Goal: Communication & Community: Participate in discussion

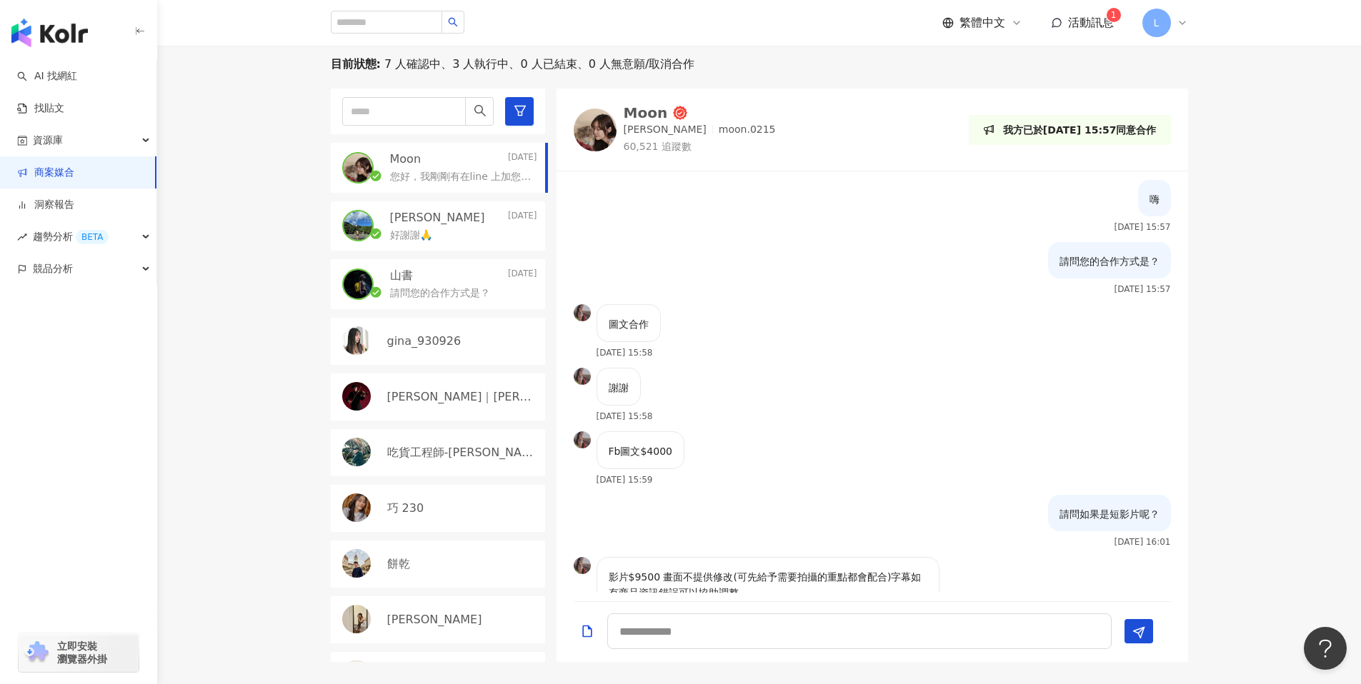
scroll to position [438, 0]
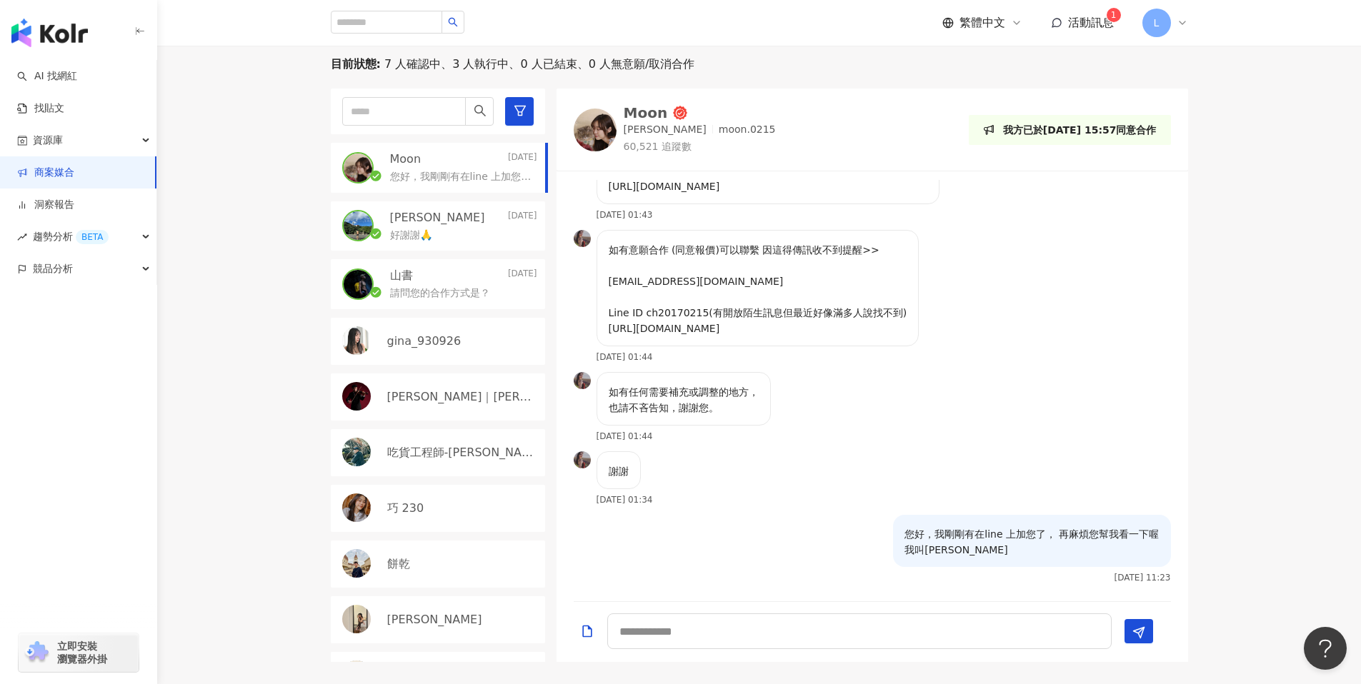
click at [1092, 25] on span "活動訊息" at bounding box center [1091, 23] width 46 height 14
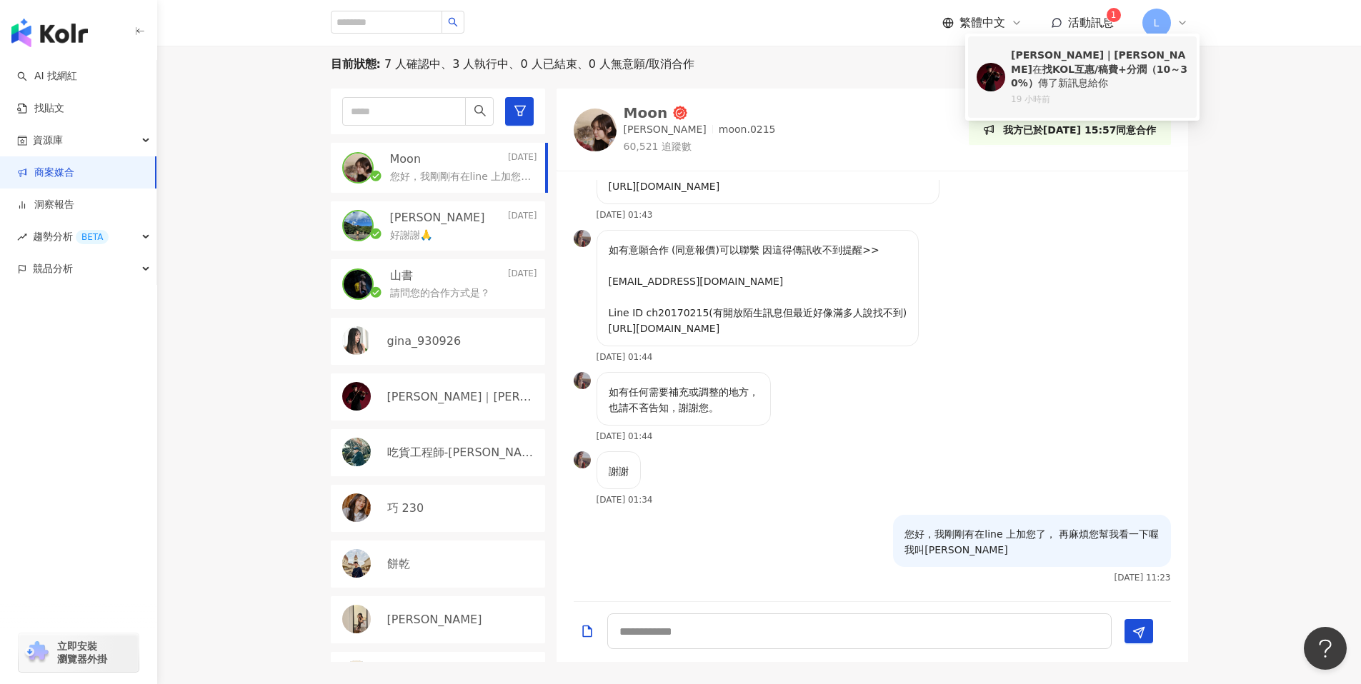
click at [1094, 77] on div "Jimmy｜彥傑 在 找KOL互惠/稿費+分潤（10～30%） 傳了新訊息給你 19 小時前" at bounding box center [1099, 77] width 177 height 57
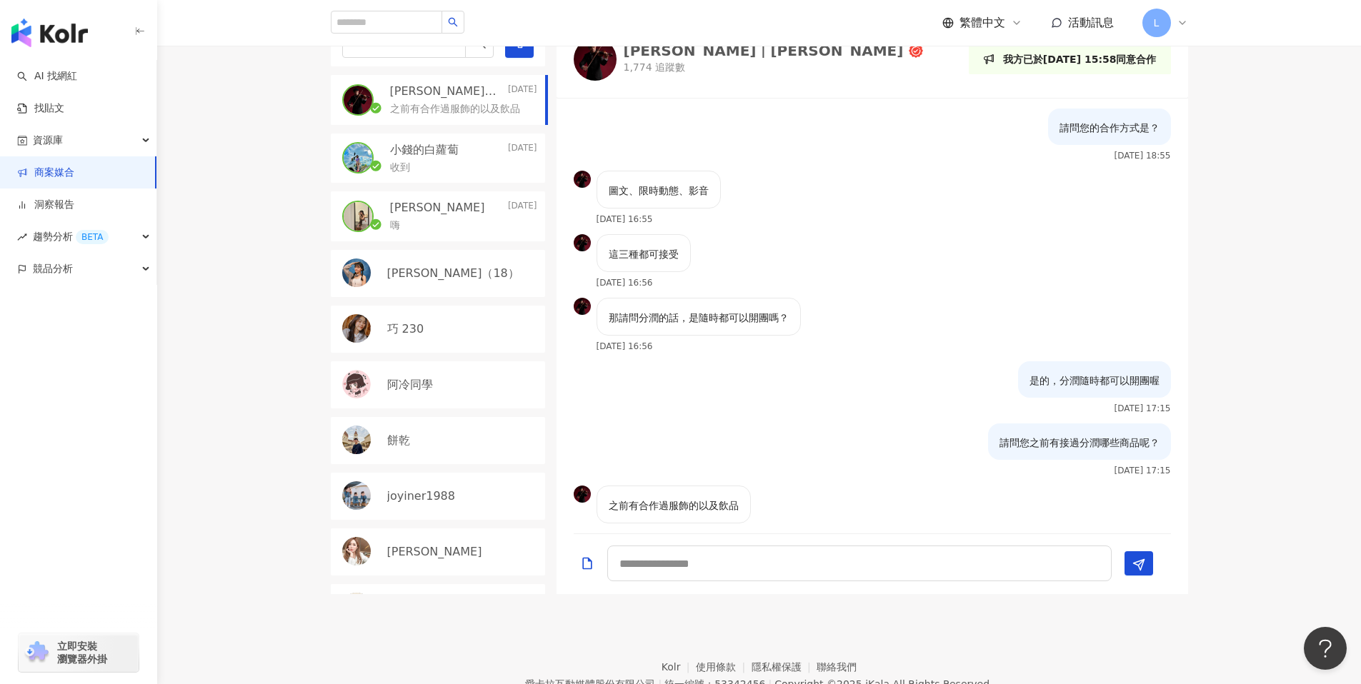
scroll to position [304, 0]
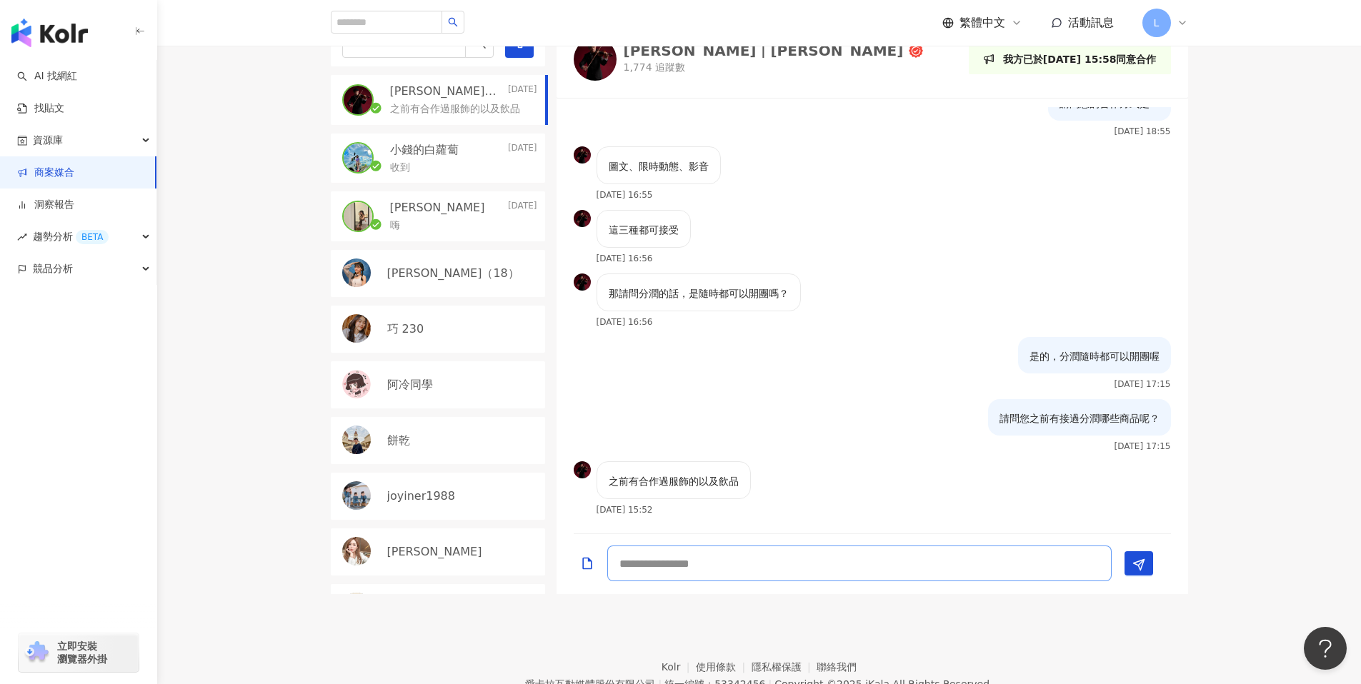
click at [724, 569] on textarea at bounding box center [859, 564] width 504 height 36
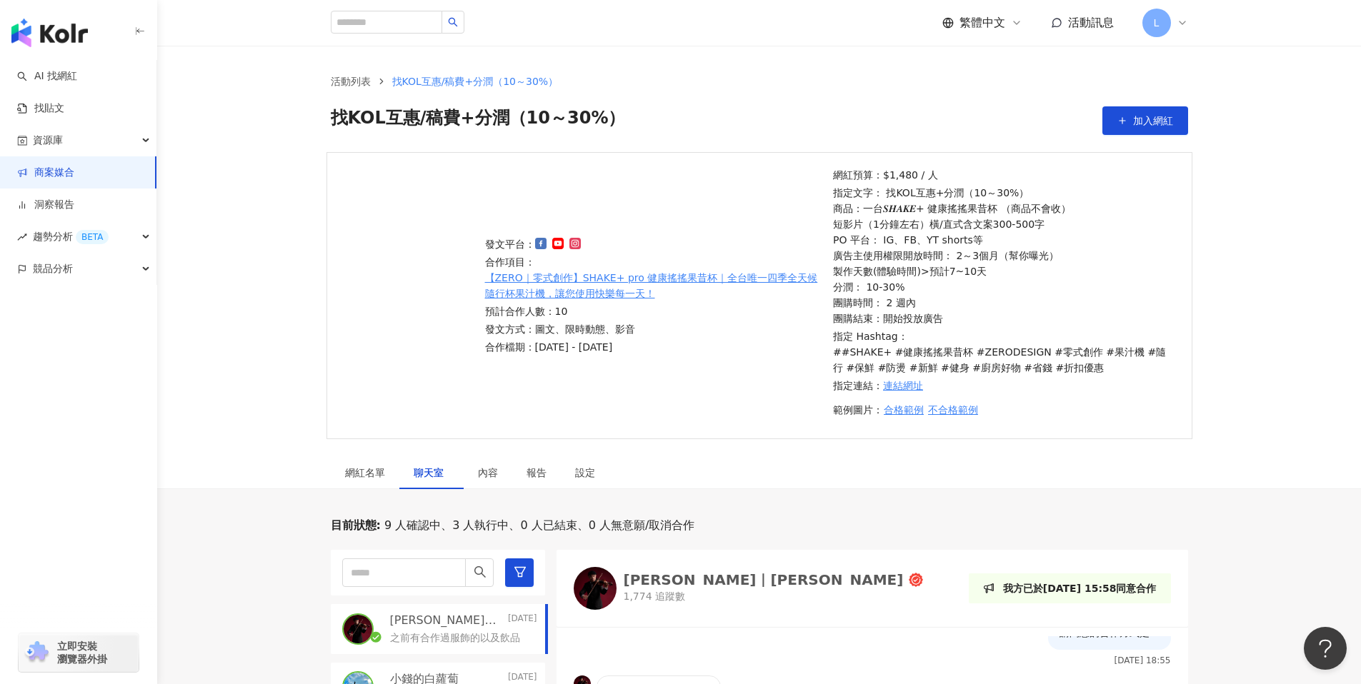
scroll to position [0, 0]
click at [74, 169] on link "商案媒合" at bounding box center [45, 173] width 57 height 14
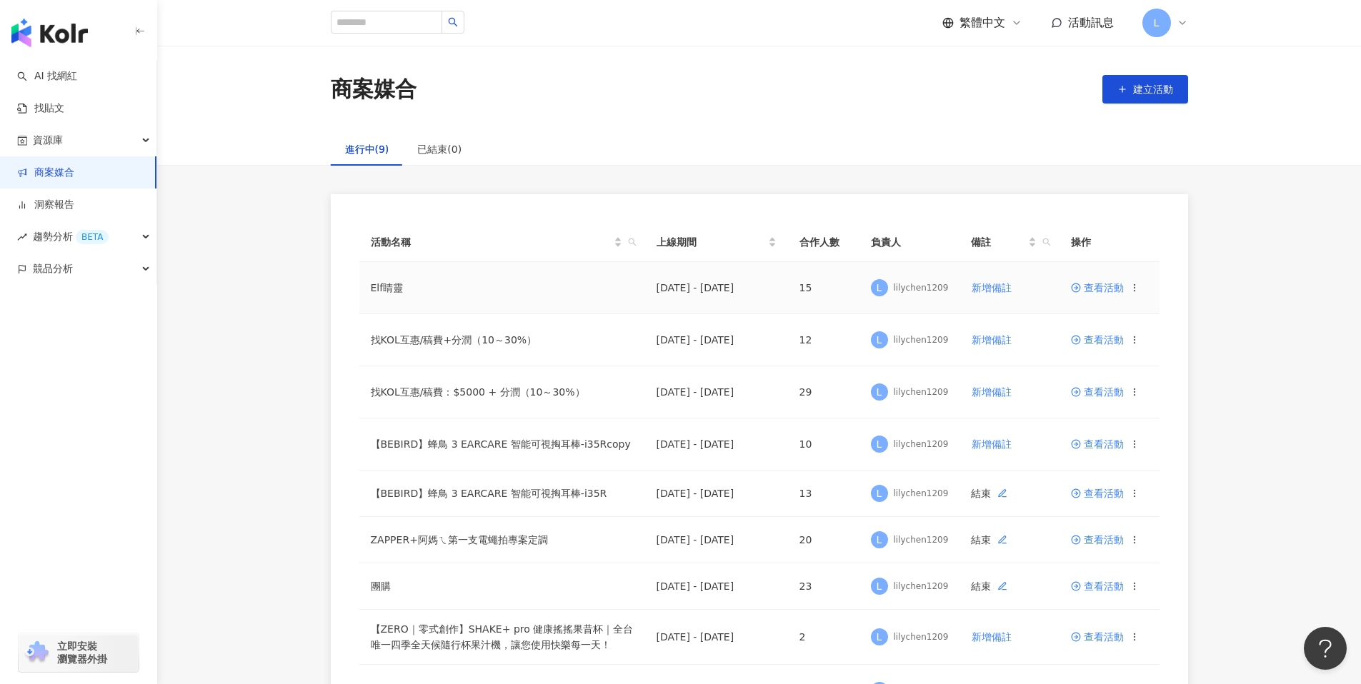
click at [1090, 287] on span "查看活動" at bounding box center [1097, 288] width 53 height 10
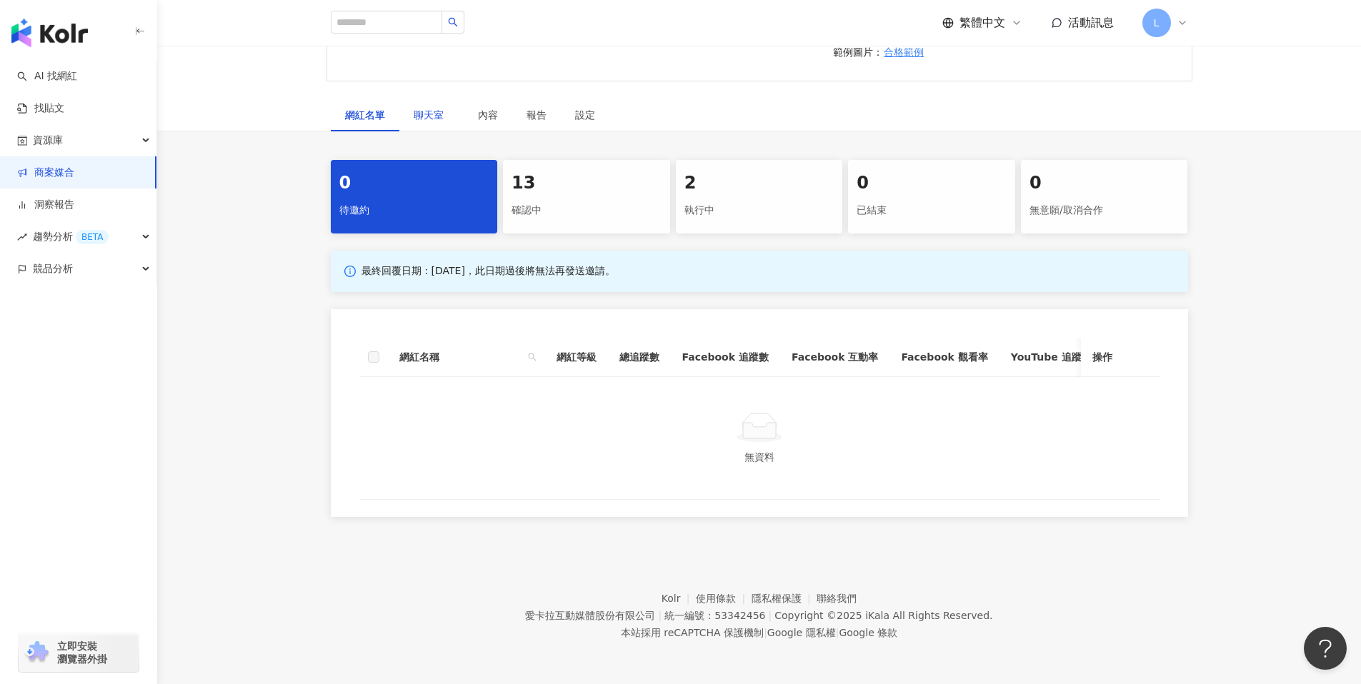
click at [448, 110] on span "聊天室" at bounding box center [432, 115] width 36 height 10
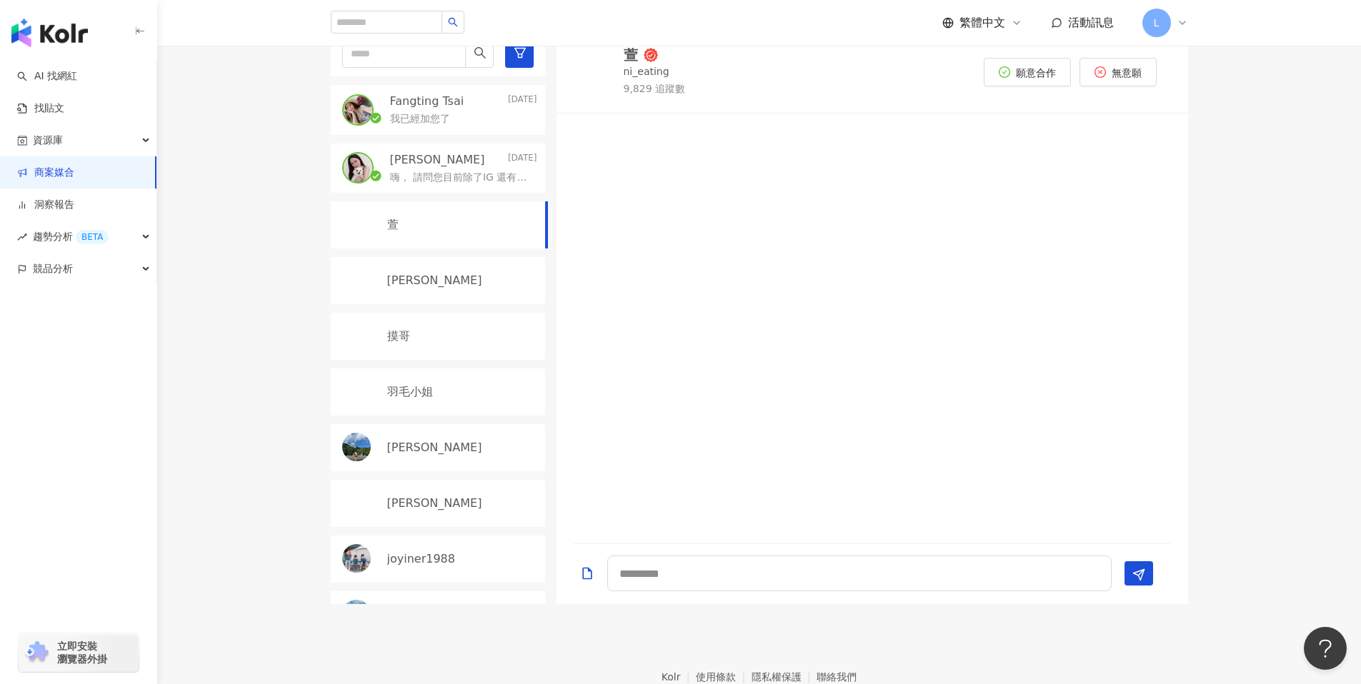
scroll to position [516, 0]
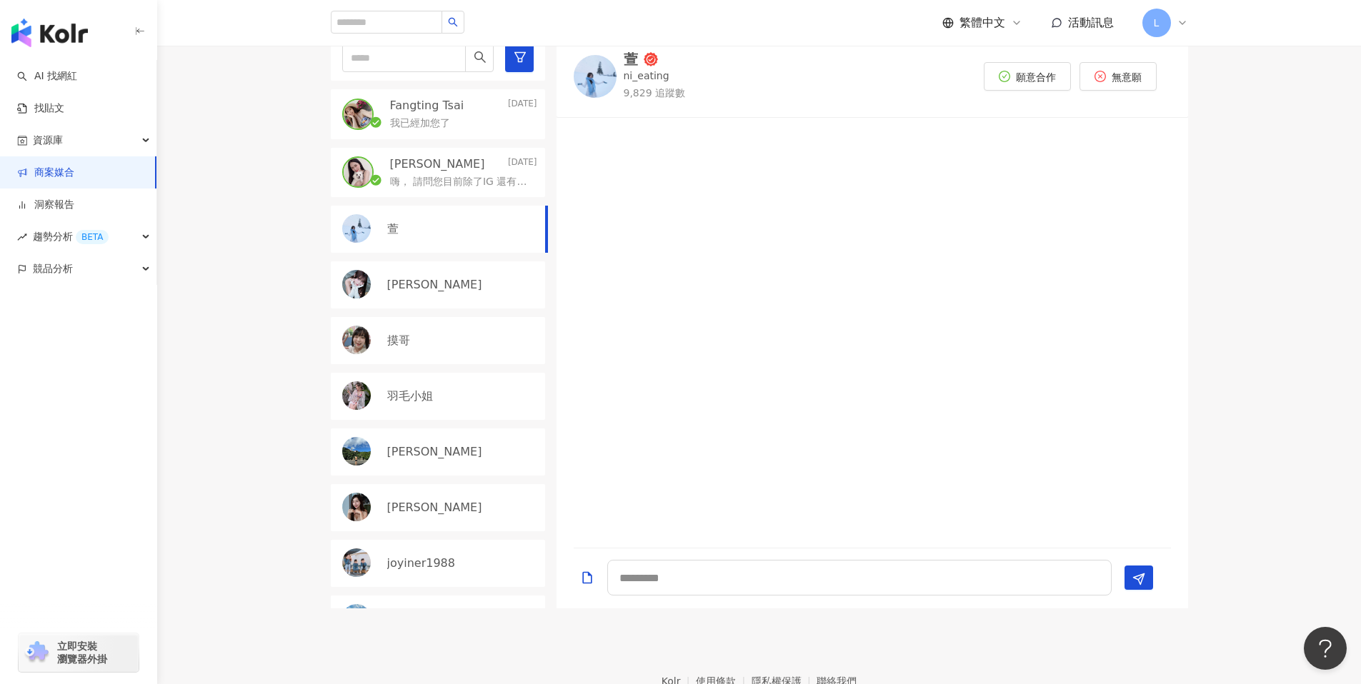
click at [428, 239] on div "萱" at bounding box center [438, 229] width 214 height 47
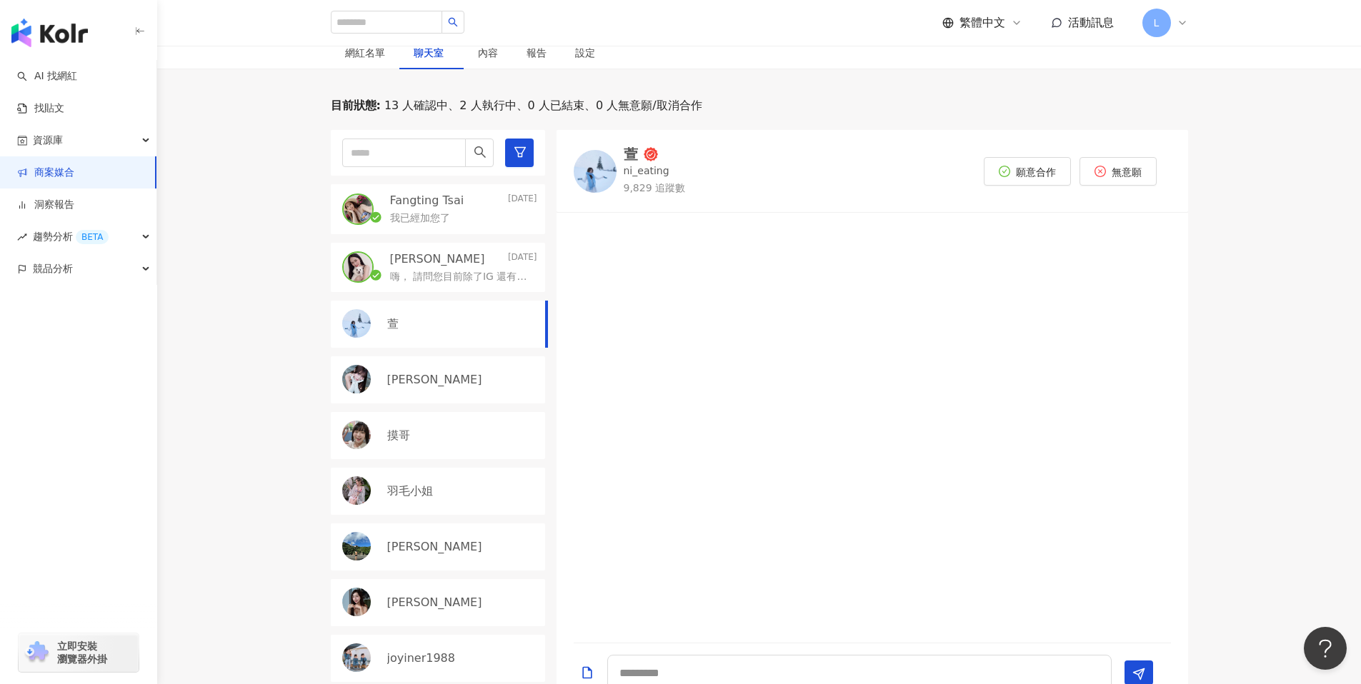
scroll to position [419, 0]
click at [587, 174] on img at bounding box center [595, 172] width 43 height 43
click at [444, 386] on div "小葵" at bounding box center [462, 382] width 150 height 16
click at [602, 171] on img at bounding box center [595, 172] width 43 height 43
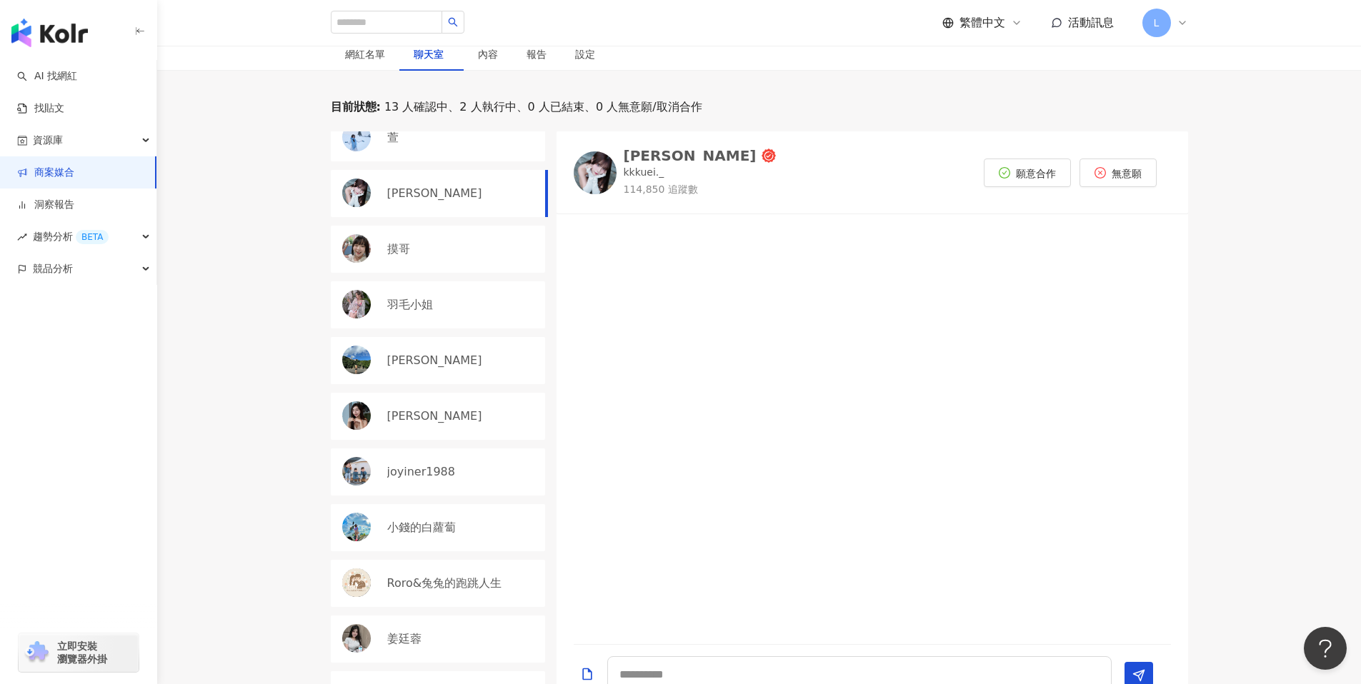
scroll to position [212, 0]
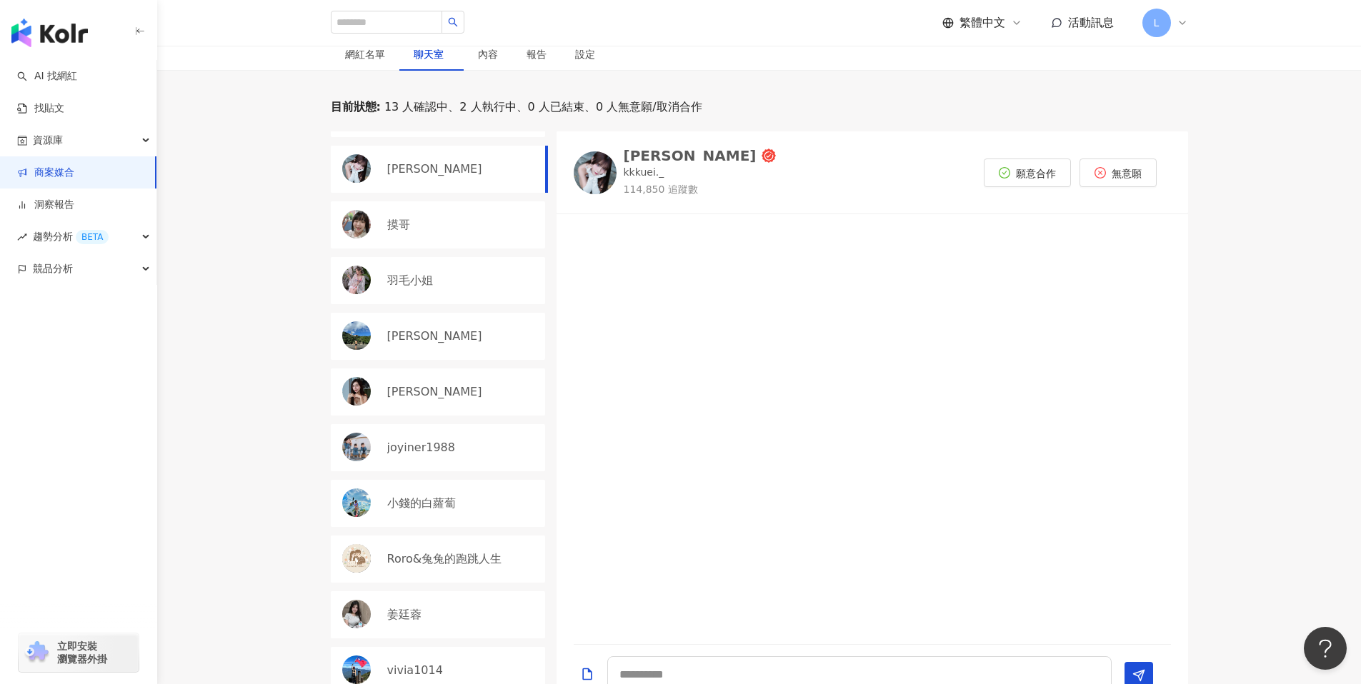
click at [426, 211] on div "摸哥" at bounding box center [438, 224] width 214 height 47
click at [611, 163] on img at bounding box center [595, 172] width 43 height 43
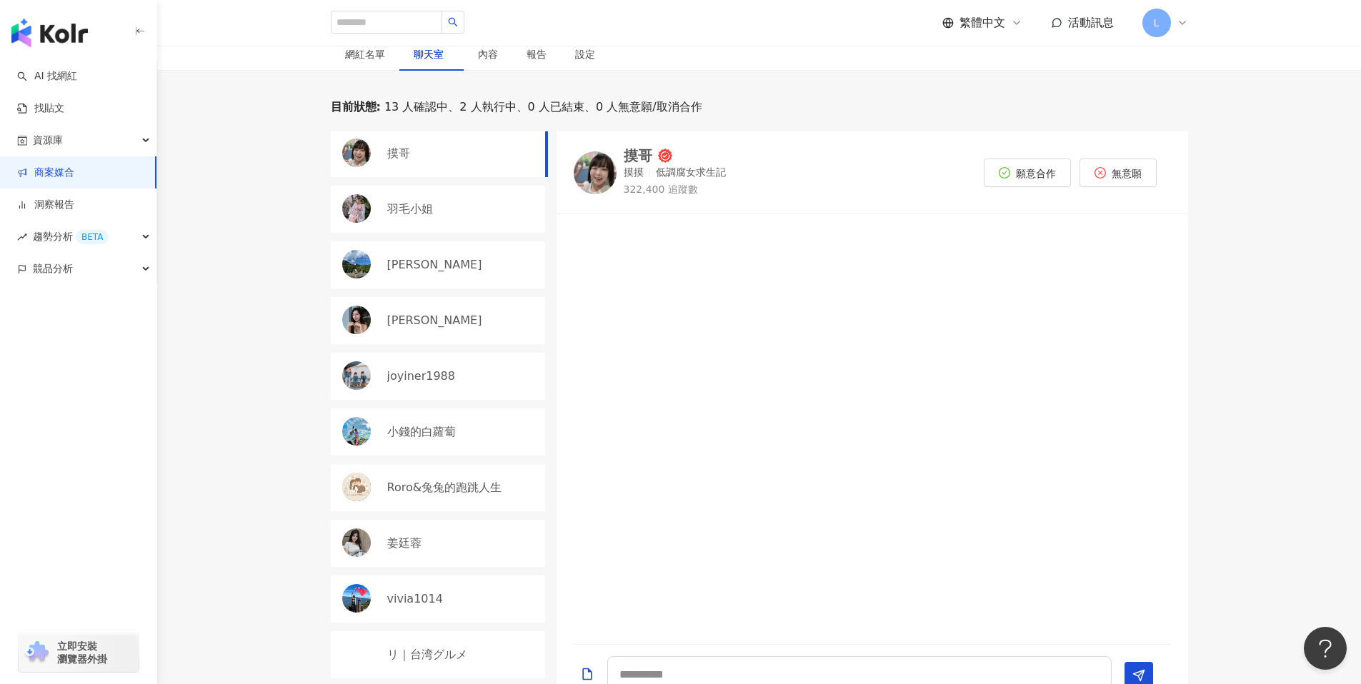
scroll to position [313, 0]
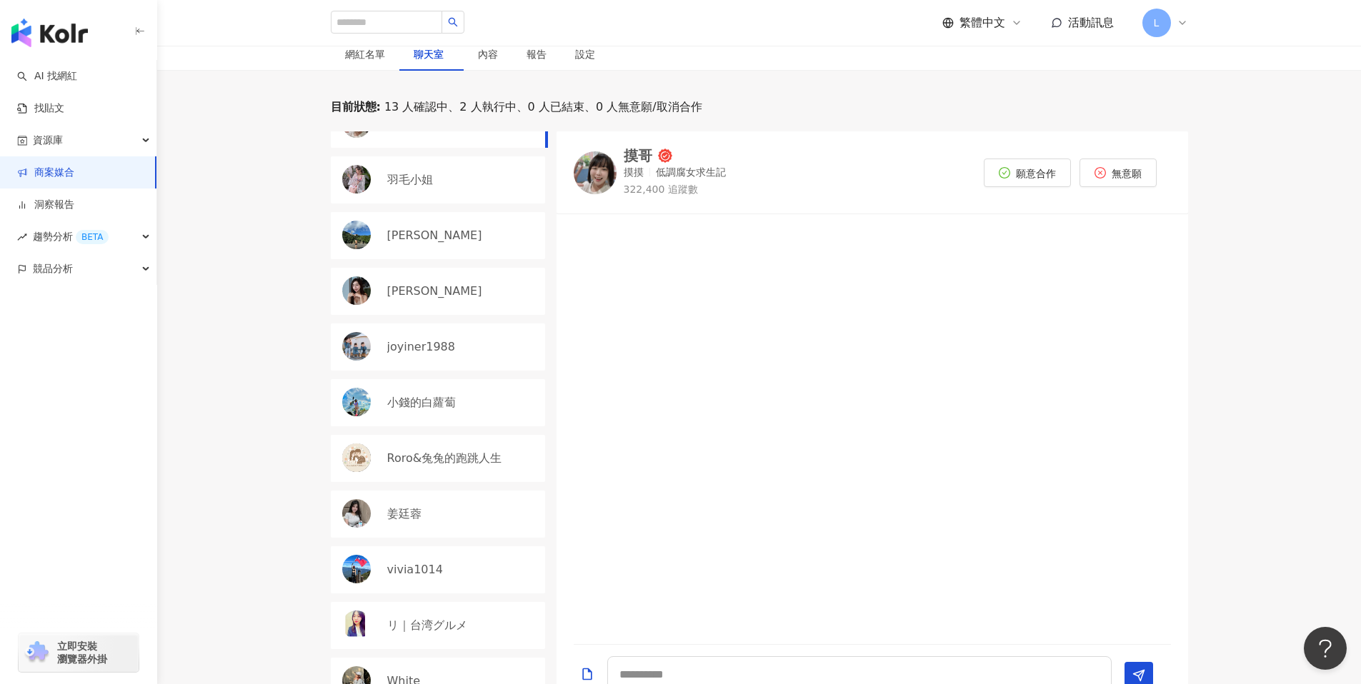
click at [449, 389] on div "小錢的白蘿蔔" at bounding box center [438, 402] width 214 height 47
click at [432, 326] on div "joyiner1988" at bounding box center [438, 347] width 214 height 47
click at [474, 294] on div "米雪 Michelle" at bounding box center [462, 292] width 150 height 16
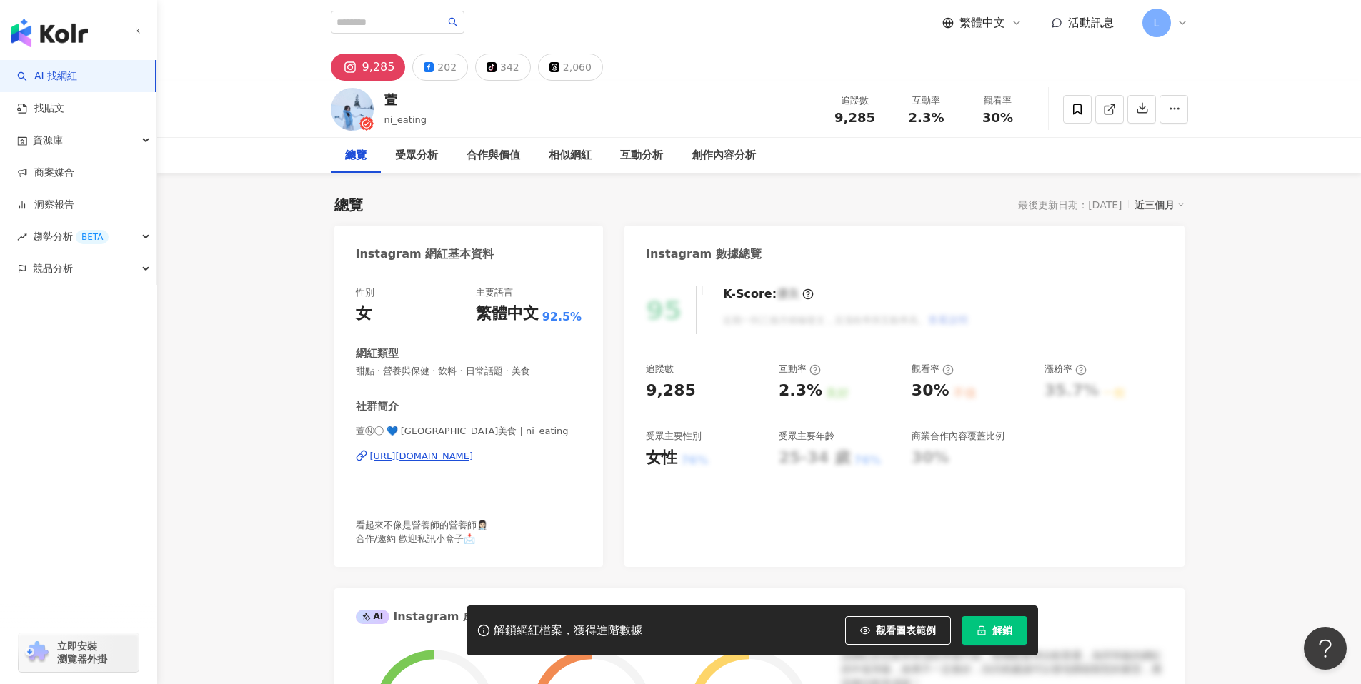
click at [474, 456] on div "https://www.instagram.com/ni_eating/" at bounding box center [422, 456] width 104 height 13
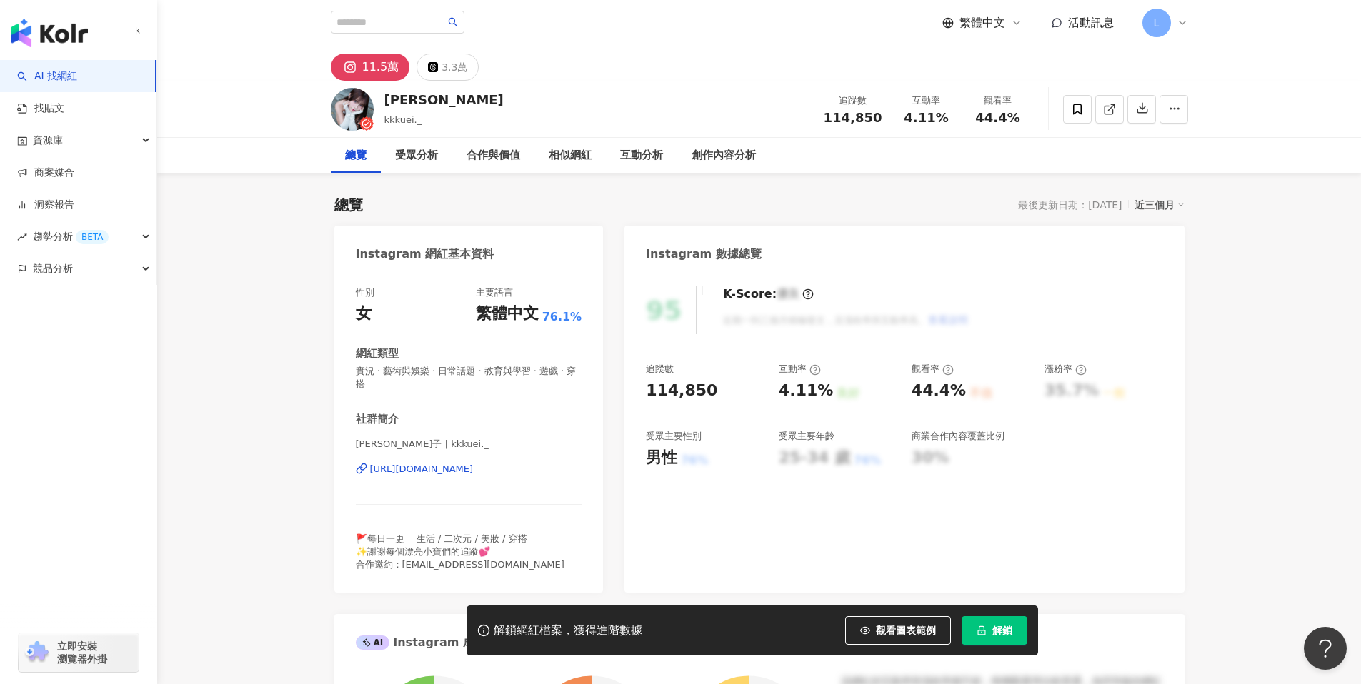
click at [473, 463] on div "https://www.instagram.com/kkkuei._/" at bounding box center [422, 469] width 104 height 13
